Goal: Participate in discussion

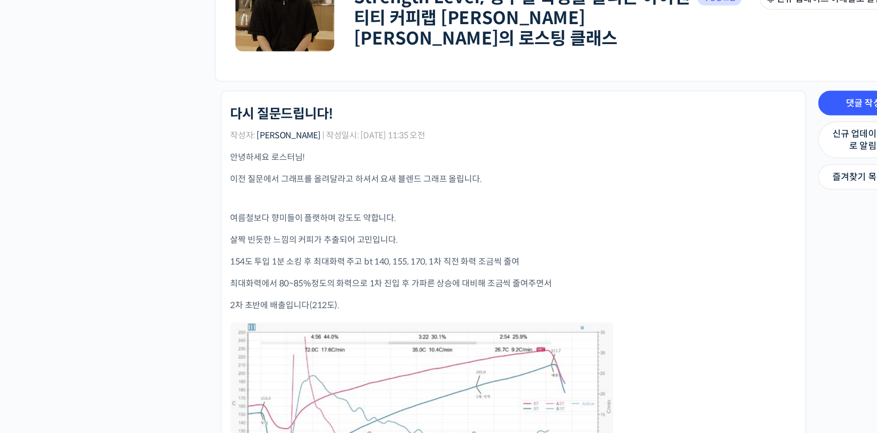
scroll to position [68, 0]
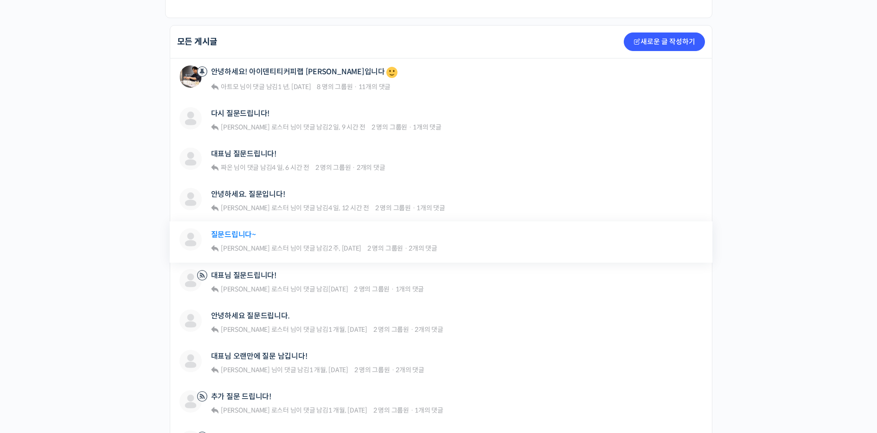
click at [250, 230] on link "질문드립니다~" at bounding box center [233, 234] width 45 height 9
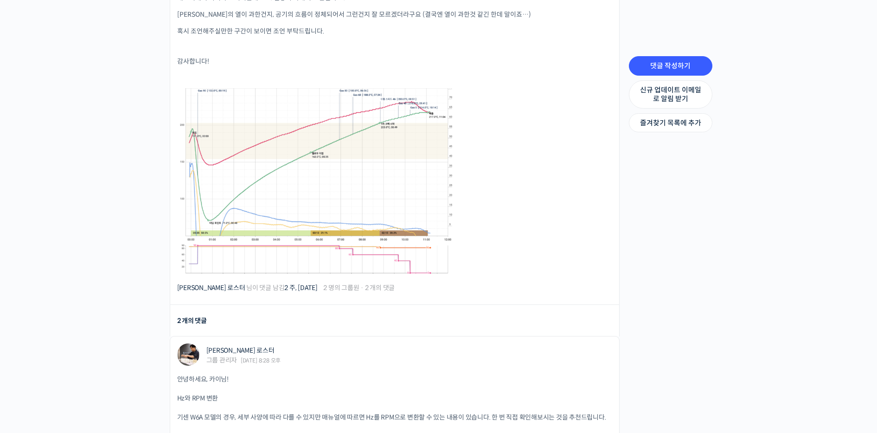
scroll to position [460, 0]
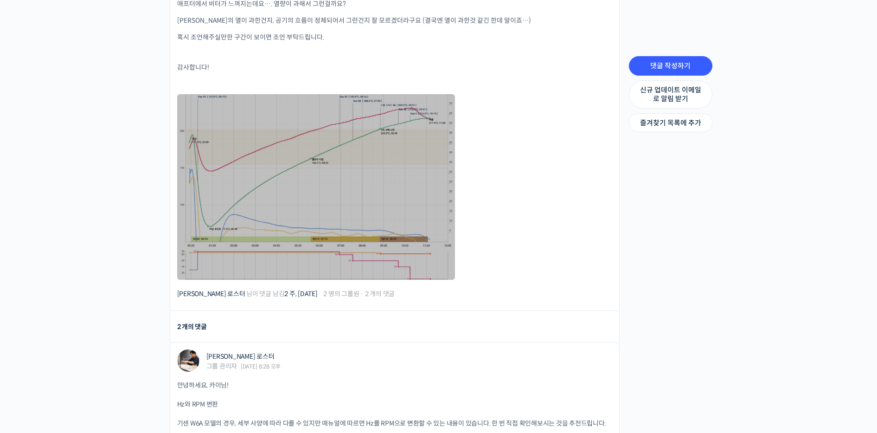
click at [378, 208] on link at bounding box center [316, 186] width 278 height 185
